Goal: Transaction & Acquisition: Book appointment/travel/reservation

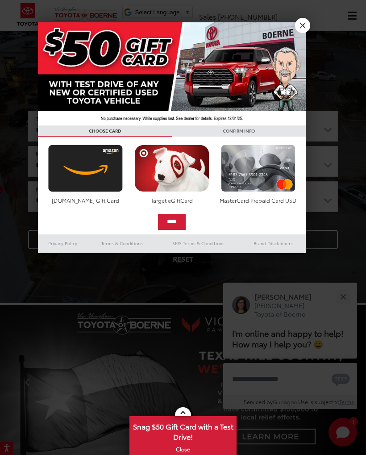
click at [303, 24] on link "X" at bounding box center [302, 25] width 15 height 15
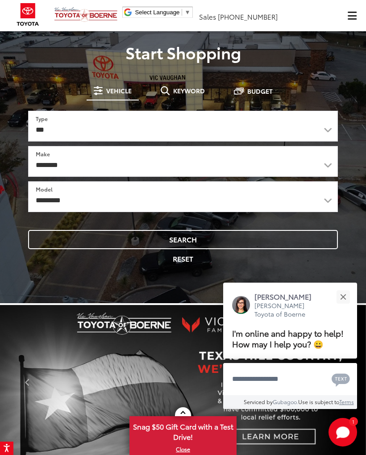
click at [342, 294] on div "Close" at bounding box center [343, 297] width 6 height 6
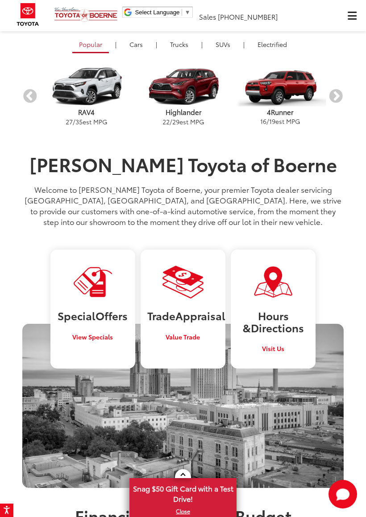
scroll to position [536, 0]
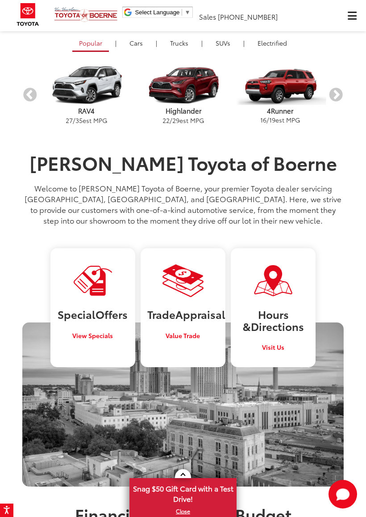
click at [334, 338] on div "Vic Vaughan Toyota of Boerne" at bounding box center [183, 404] width 322 height 164
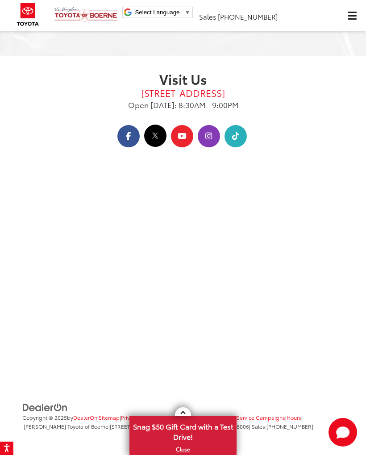
scroll to position [1674, 0]
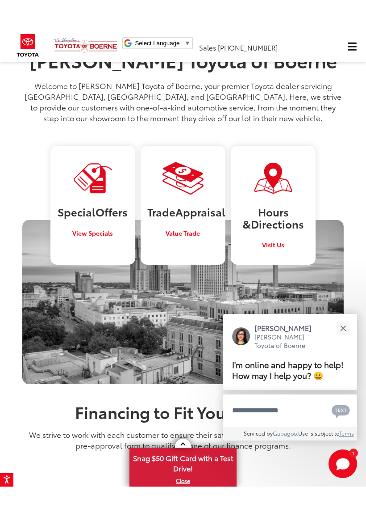
scroll to position [687, 0]
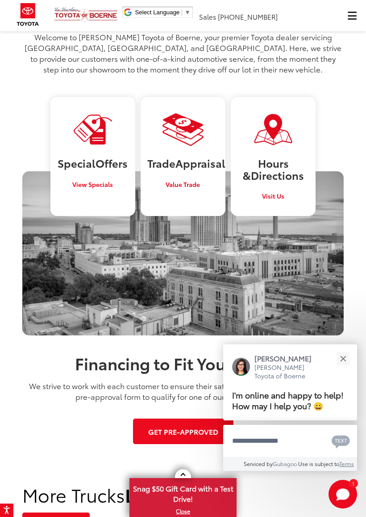
click at [338, 236] on div "Vic Vaughan Toyota of Boerne" at bounding box center [183, 253] width 322 height 164
click at [94, 168] on h3 "Special Offers" at bounding box center [92, 163] width 71 height 12
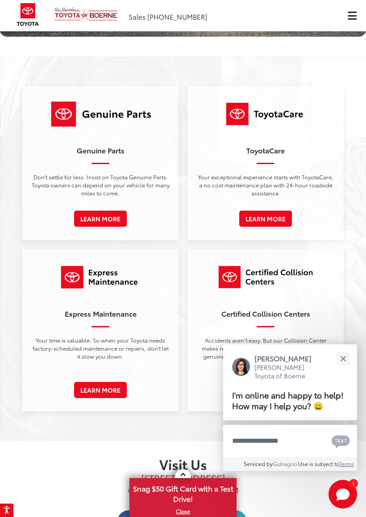
scroll to position [1299, 0]
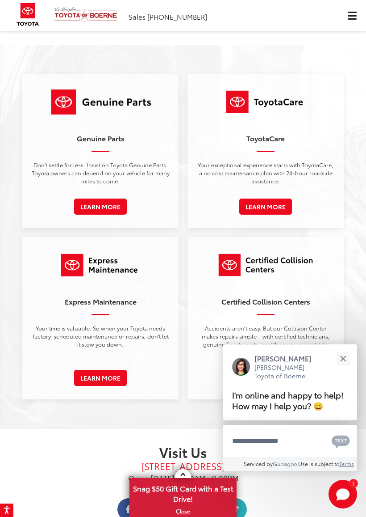
click at [349, 349] on button "Close" at bounding box center [343, 358] width 19 height 19
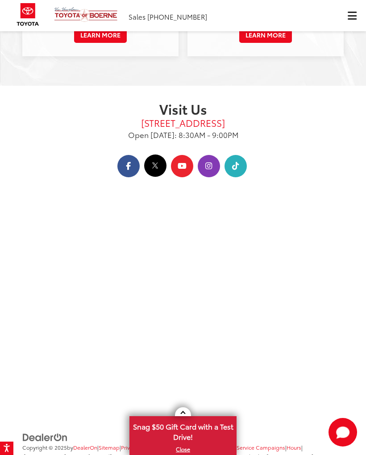
scroll to position [1674, 0]
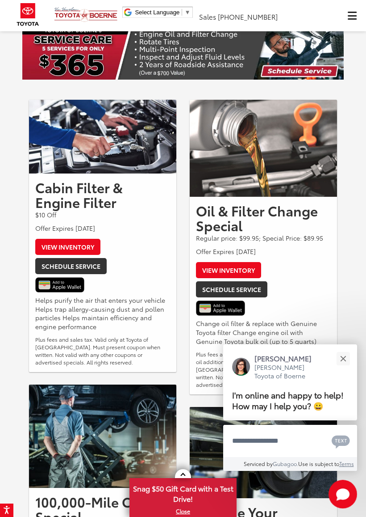
scroll to position [41, 0]
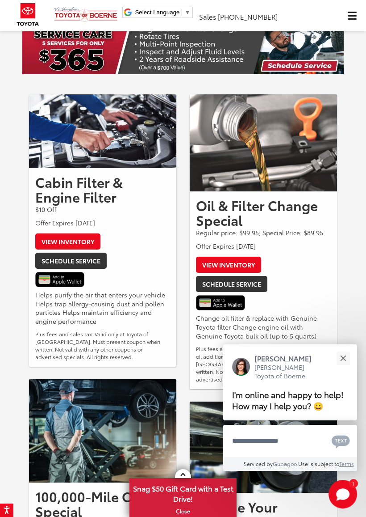
click at [345, 355] on div "Close" at bounding box center [343, 358] width 6 height 6
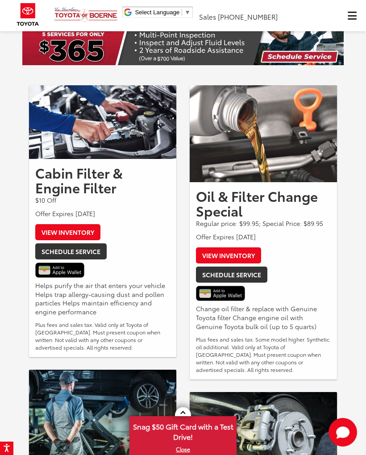
scroll to position [49, 0]
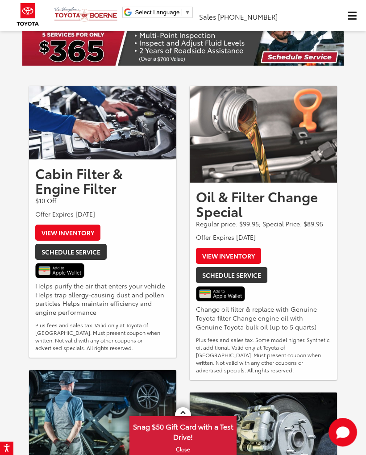
click at [243, 275] on link "Schedule Service" at bounding box center [231, 275] width 71 height 16
